Goal: Information Seeking & Learning: Learn about a topic

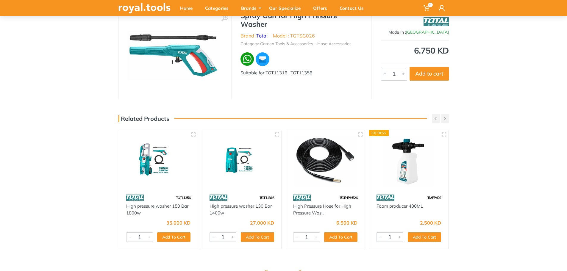
scroll to position [60, 0]
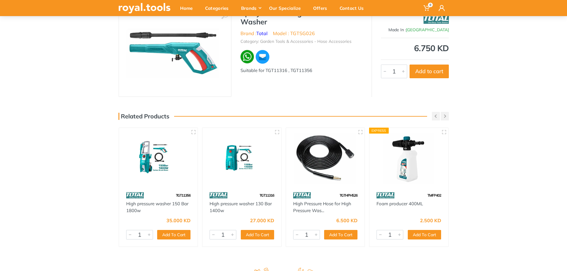
click at [410, 175] on img at bounding box center [409, 158] width 68 height 51
